Goal: Information Seeking & Learning: Learn about a topic

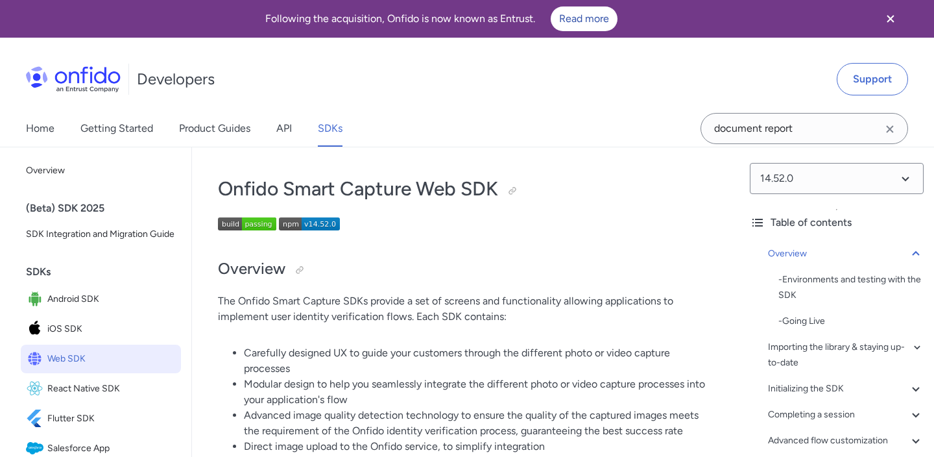
click at [116, 359] on span "Web SDK" at bounding box center [111, 359] width 128 height 18
click at [67, 334] on span "iOS SDK" at bounding box center [111, 329] width 128 height 18
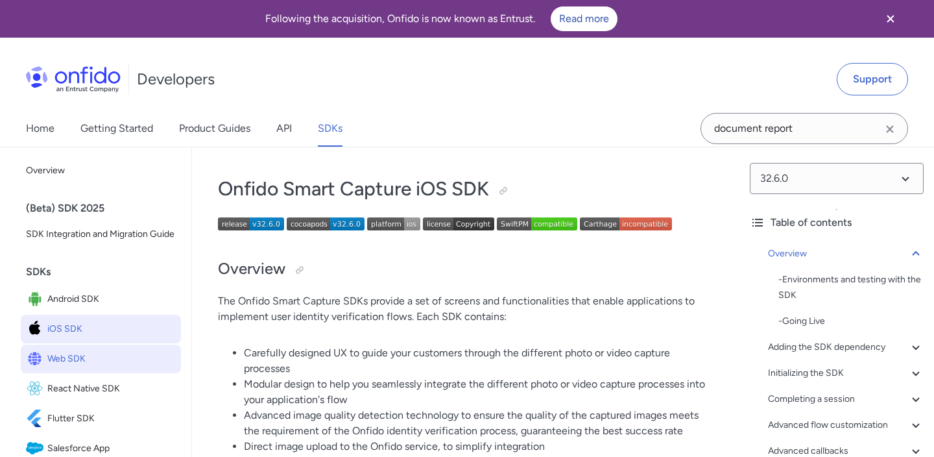
click at [71, 356] on span "Web SDK" at bounding box center [111, 359] width 128 height 18
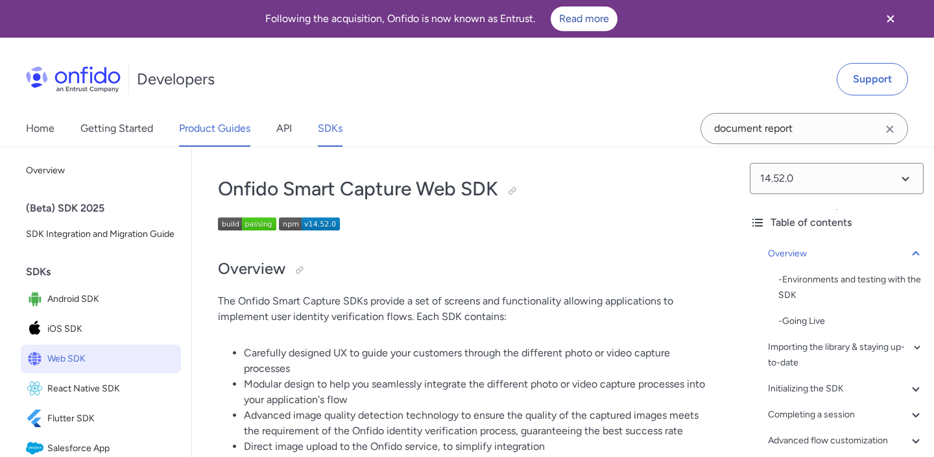
click at [222, 135] on link "Product Guides" at bounding box center [214, 128] width 71 height 36
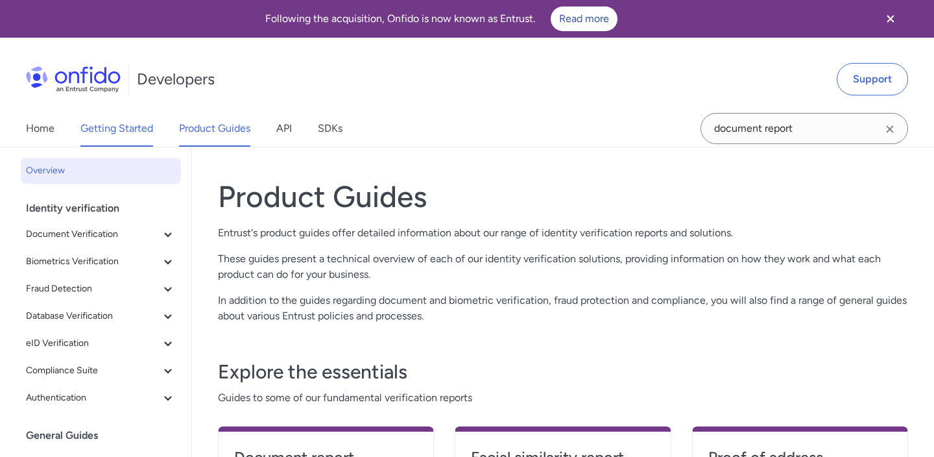
click at [118, 128] on link "Getting Started" at bounding box center [116, 128] width 73 height 36
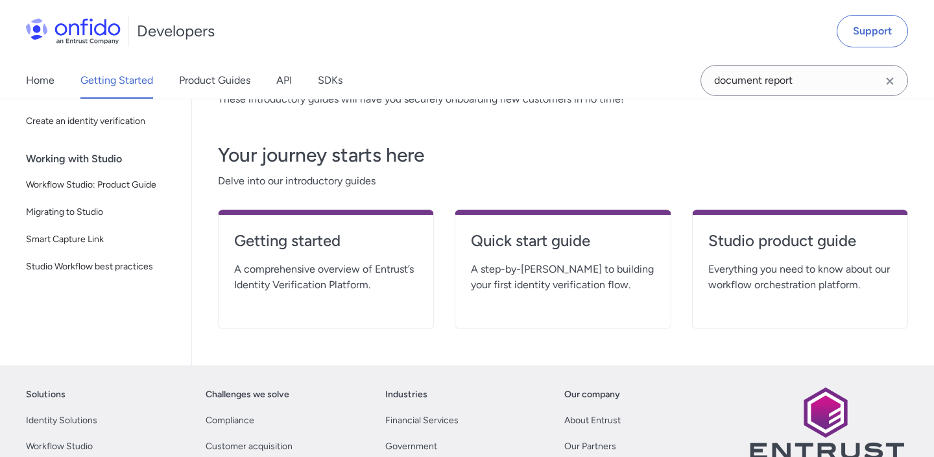
scroll to position [263, 0]
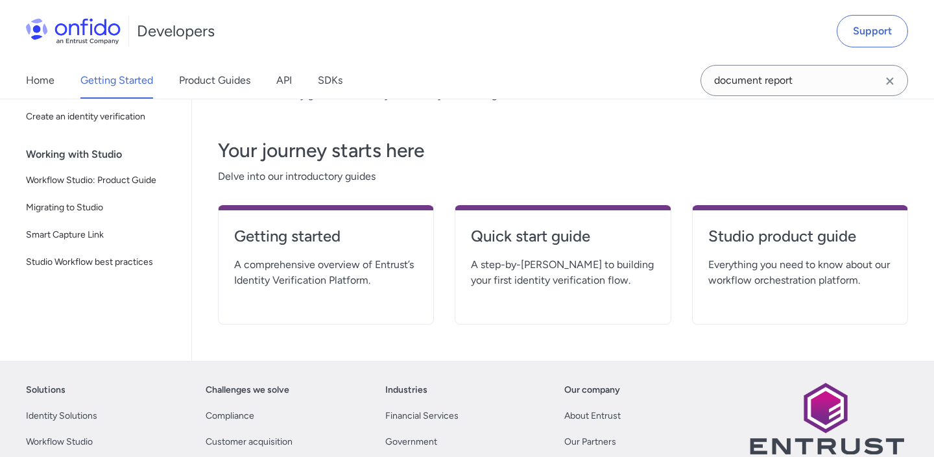
click at [30, 84] on link "Home" at bounding box center [40, 80] width 29 height 36
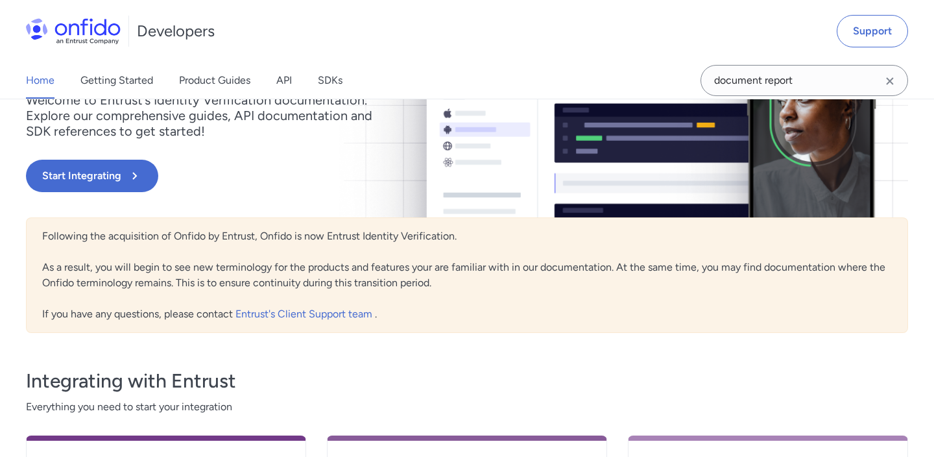
scroll to position [354, 0]
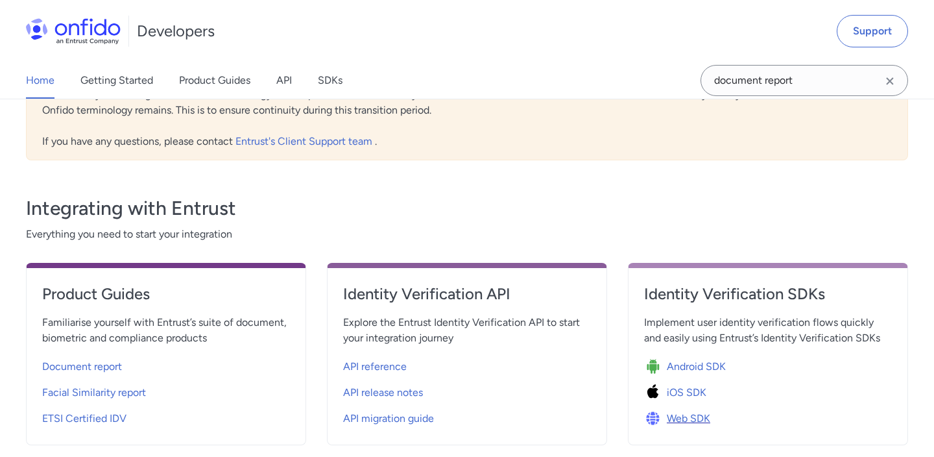
click at [689, 413] on span "Web SDK" at bounding box center [688, 419] width 43 height 16
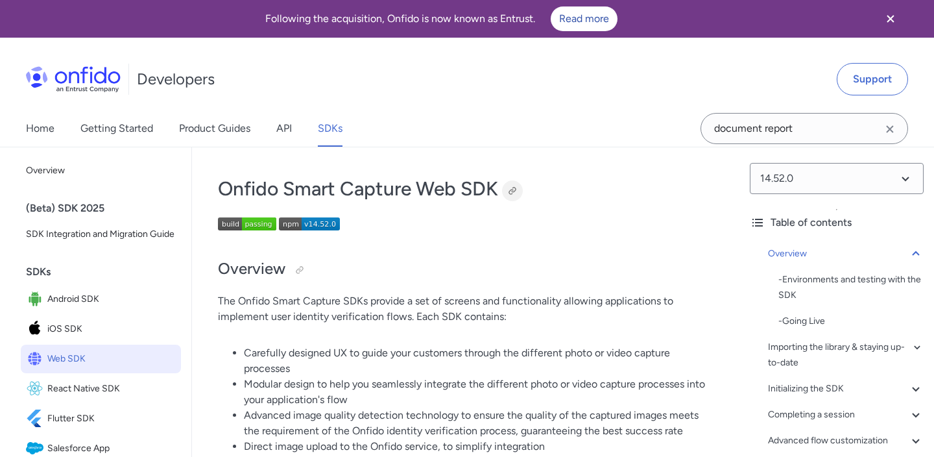
click at [512, 192] on div at bounding box center [512, 191] width 10 height 10
